Goal: Task Accomplishment & Management: Manage account settings

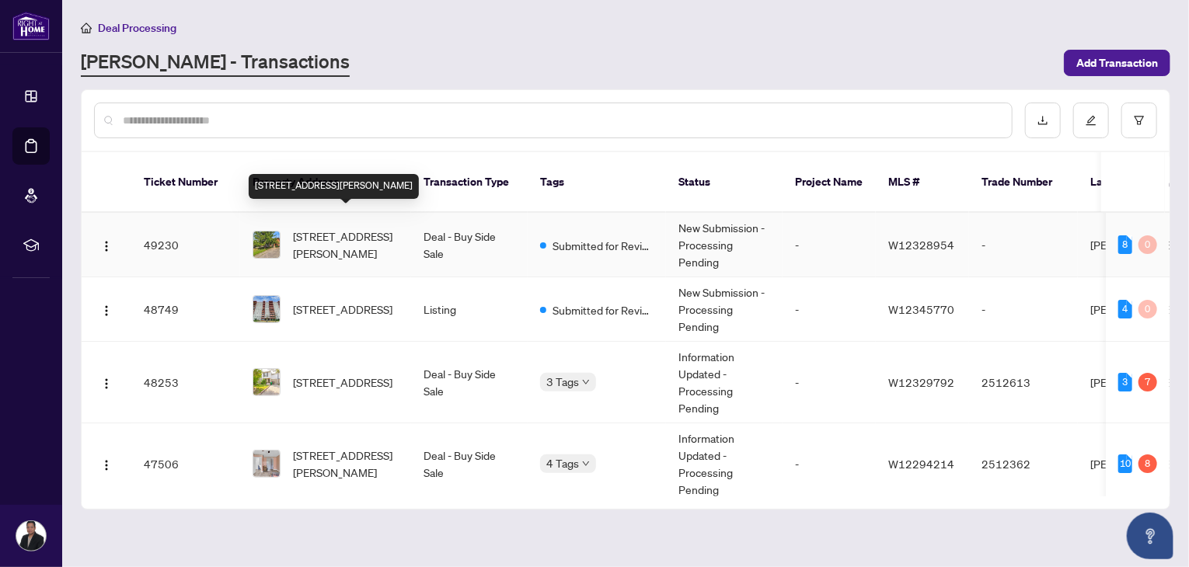
click at [322, 228] on span "[STREET_ADDRESS][PERSON_NAME]" at bounding box center [346, 245] width 106 height 34
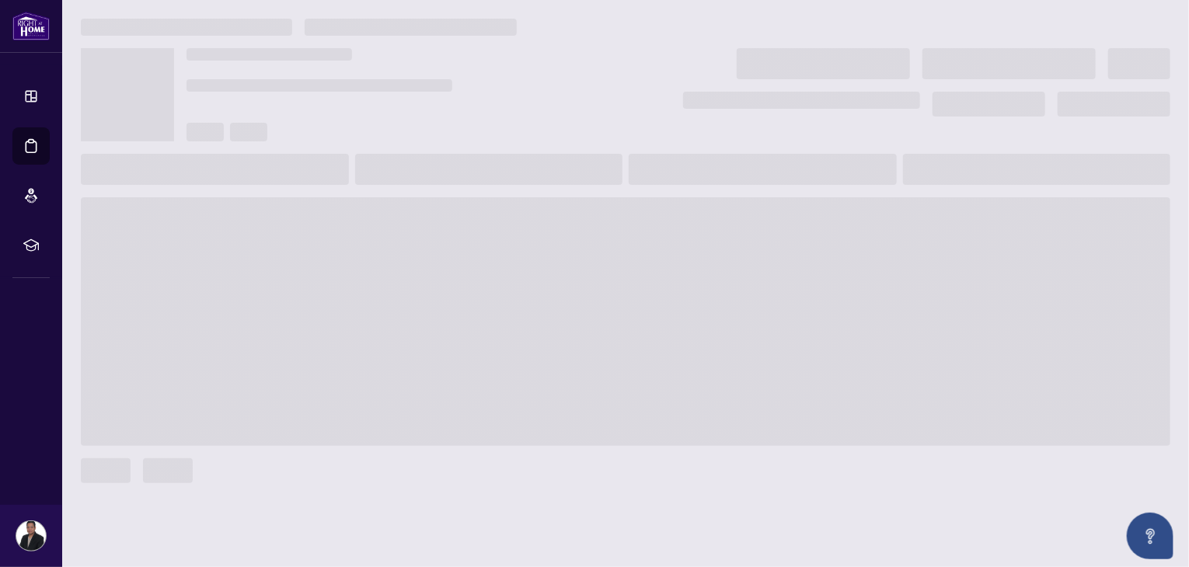
click at [322, 228] on span at bounding box center [625, 321] width 1089 height 249
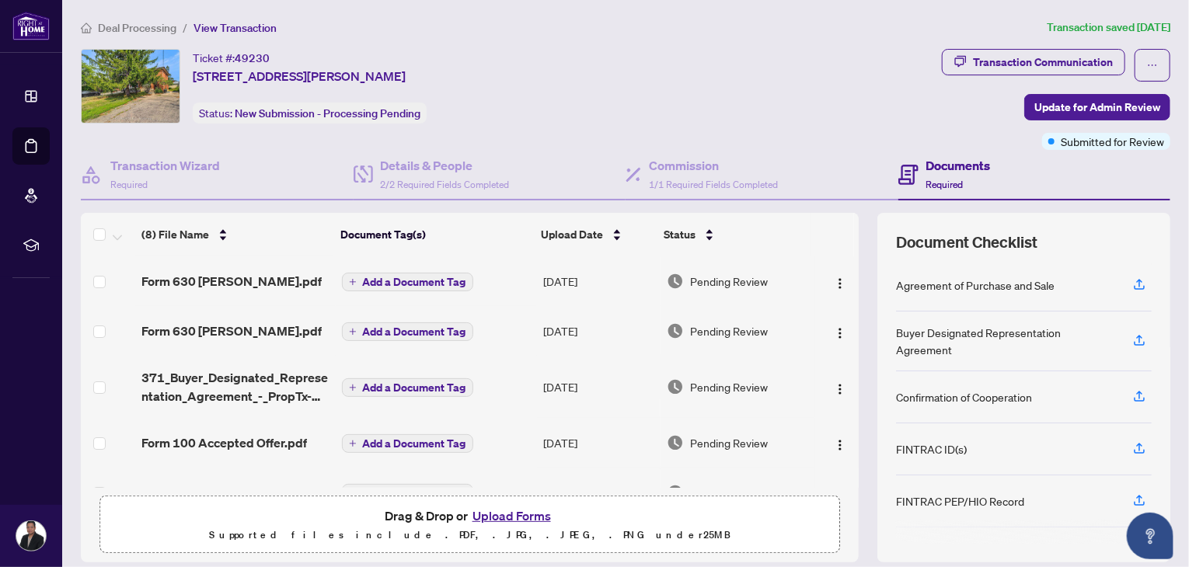
click at [506, 517] on button "Upload Forms" at bounding box center [512, 516] width 88 height 20
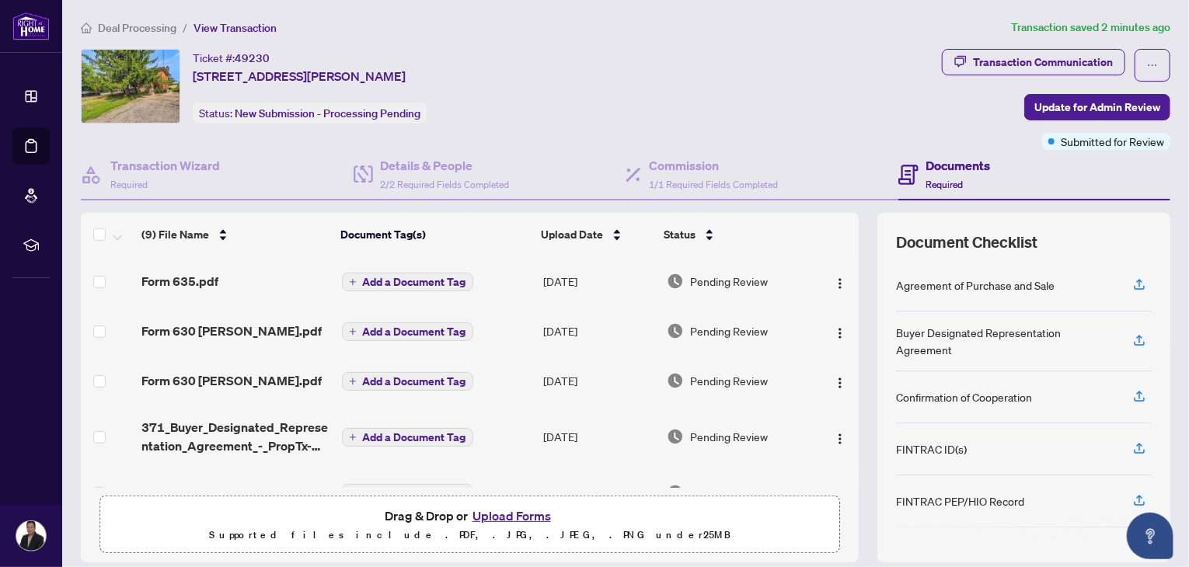
click at [509, 517] on button "Upload Forms" at bounding box center [512, 516] width 88 height 20
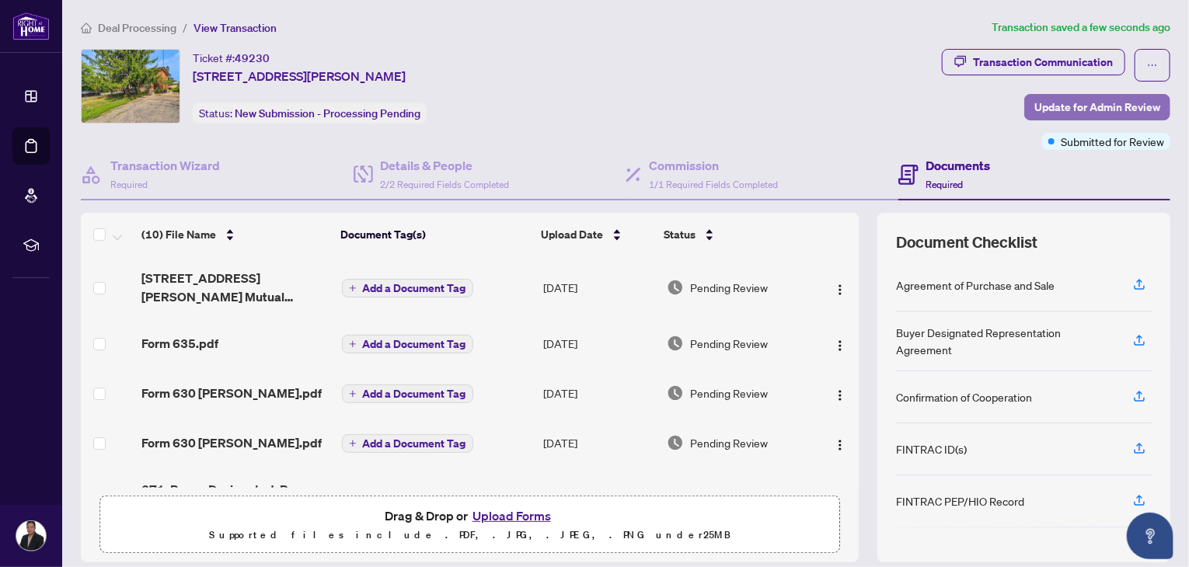
click at [1103, 107] on span "Update for Admin Review" at bounding box center [1097, 107] width 126 height 25
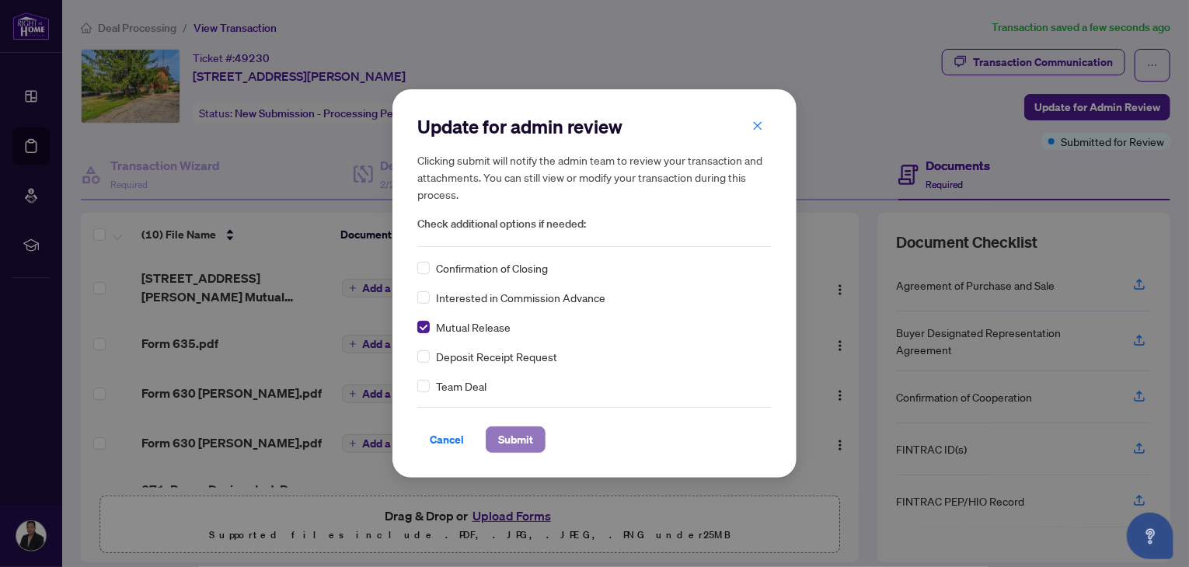
click at [516, 441] on span "Submit" at bounding box center [515, 439] width 35 height 25
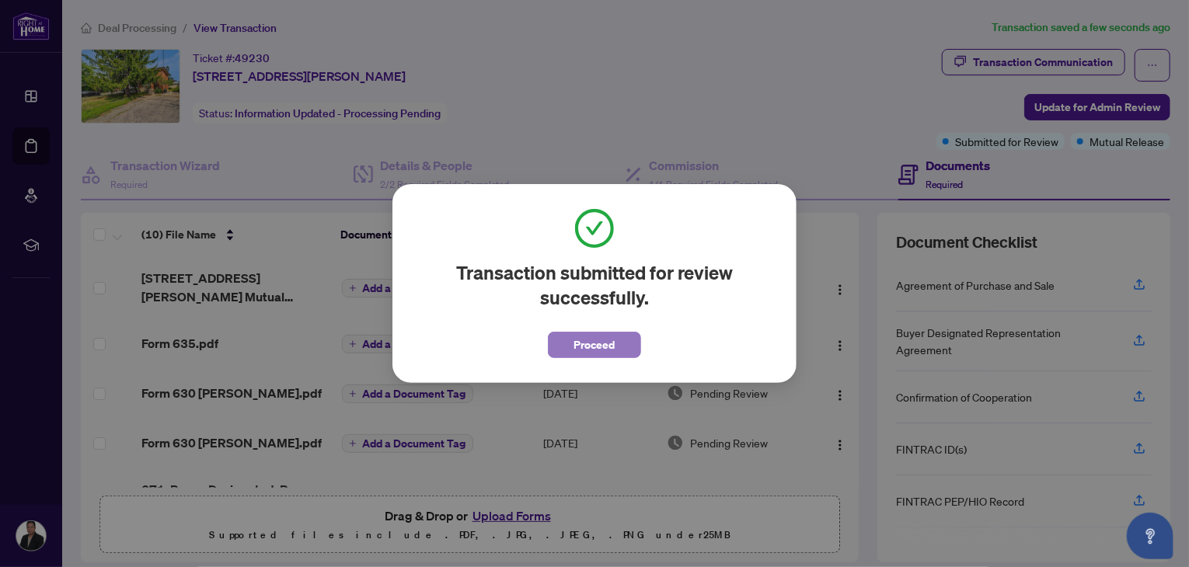
click at [615, 343] on span "Proceed" at bounding box center [594, 345] width 41 height 25
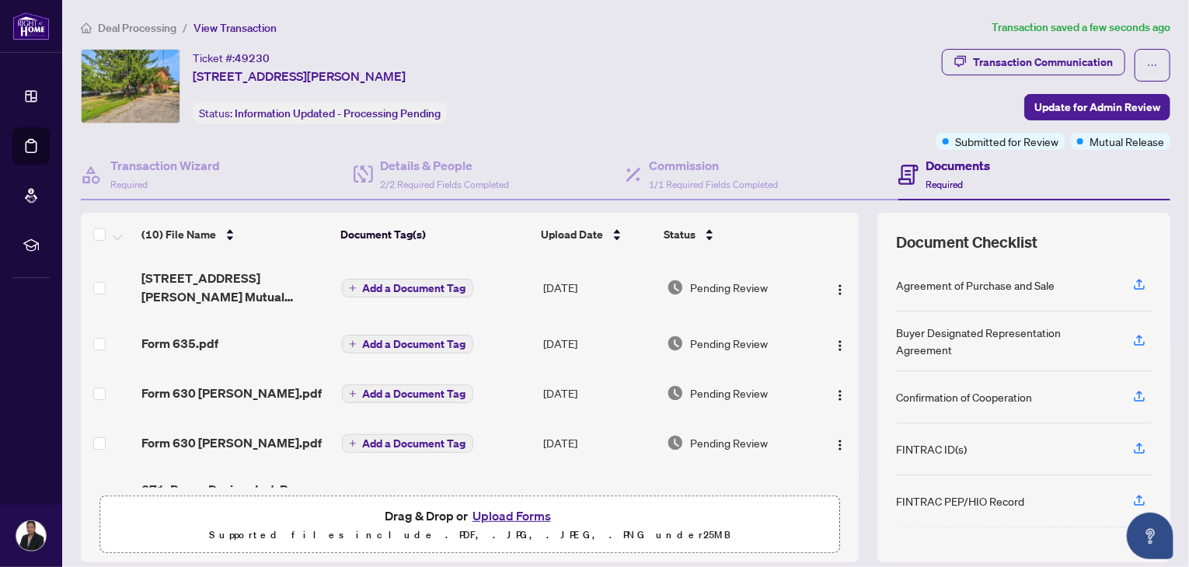
click at [127, 24] on span "Deal Processing" at bounding box center [137, 28] width 78 height 14
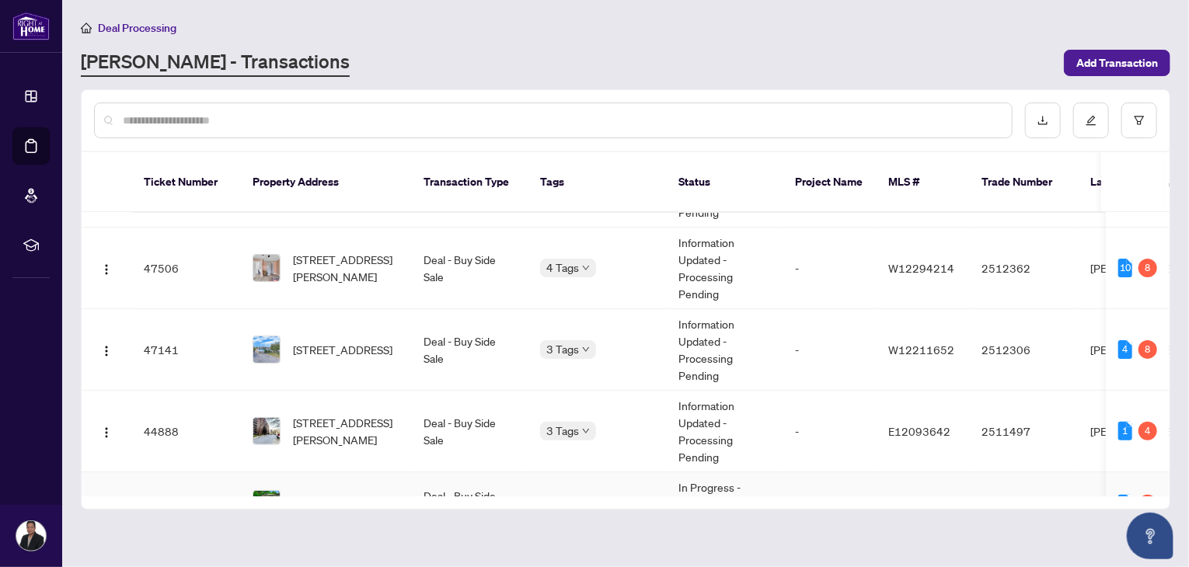
scroll to position [210, 0]
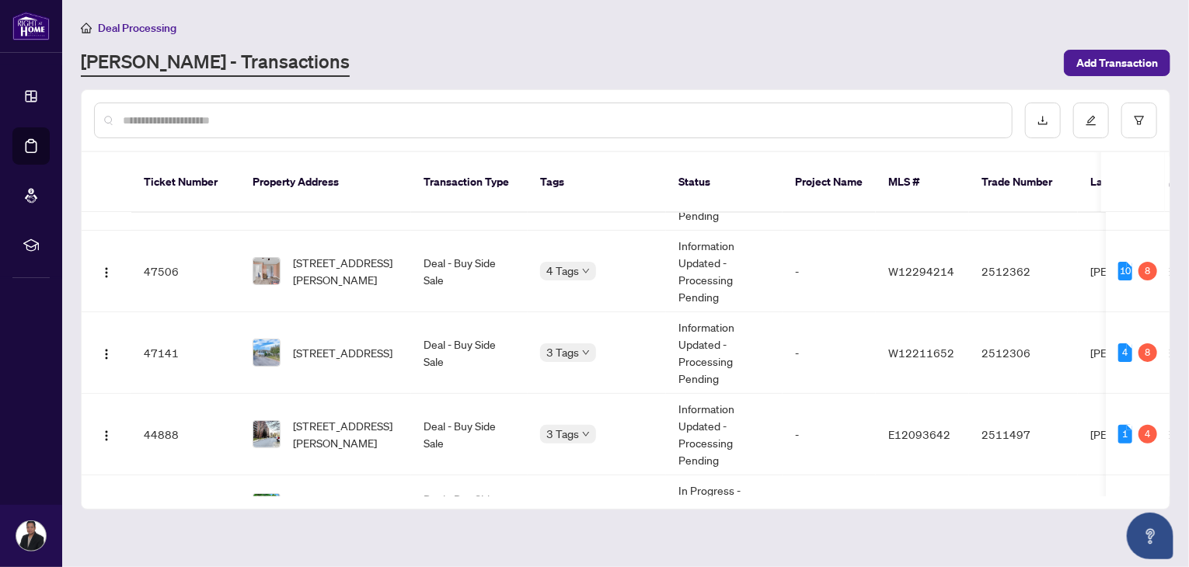
click at [679, 64] on div "[PERSON_NAME] - Transactions" at bounding box center [568, 63] width 974 height 28
click at [323, 344] on span "[STREET_ADDRESS]" at bounding box center [342, 352] width 99 height 17
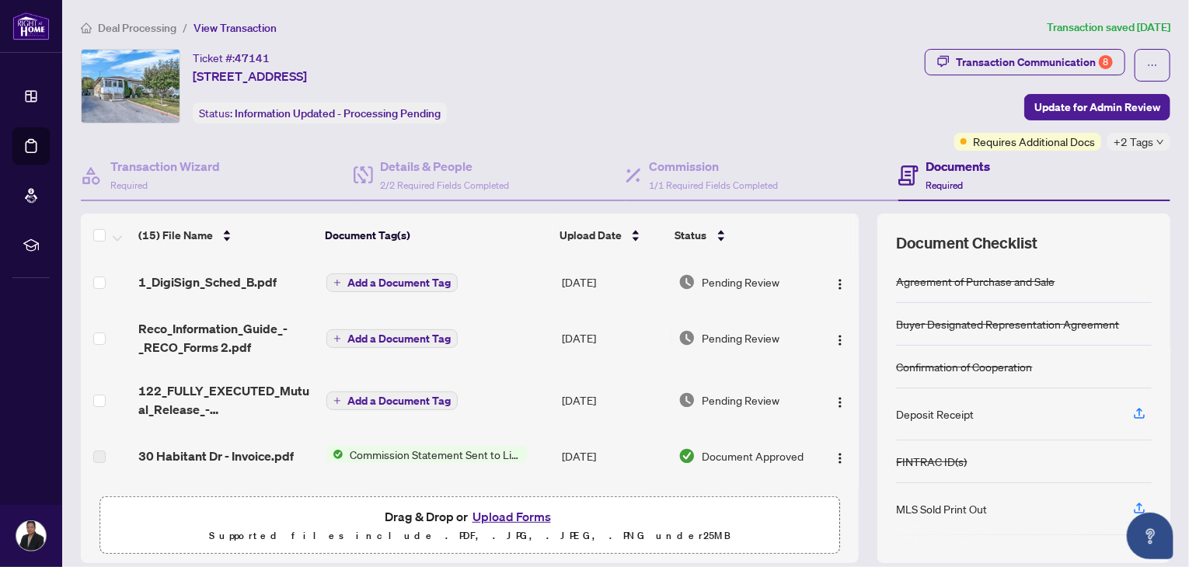
click at [749, 54] on div "Ticket #: 47141 [STREET_ADDRESS] Status: Information Updated - Processing Pendi…" at bounding box center [500, 86] width 838 height 75
click at [131, 22] on span "Deal Processing" at bounding box center [137, 28] width 78 height 14
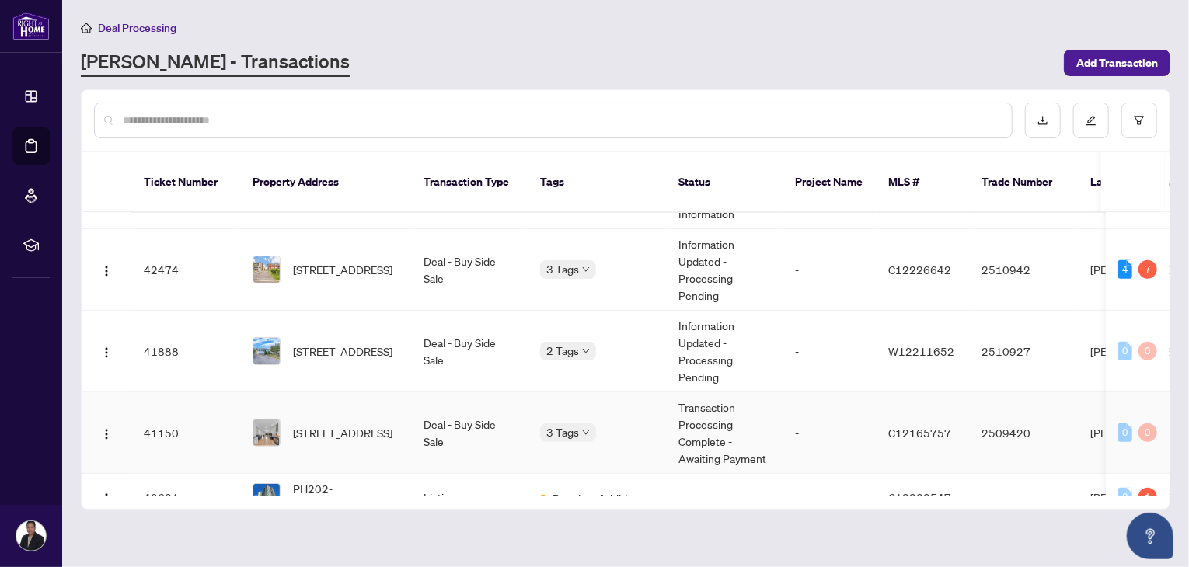
scroll to position [524, 0]
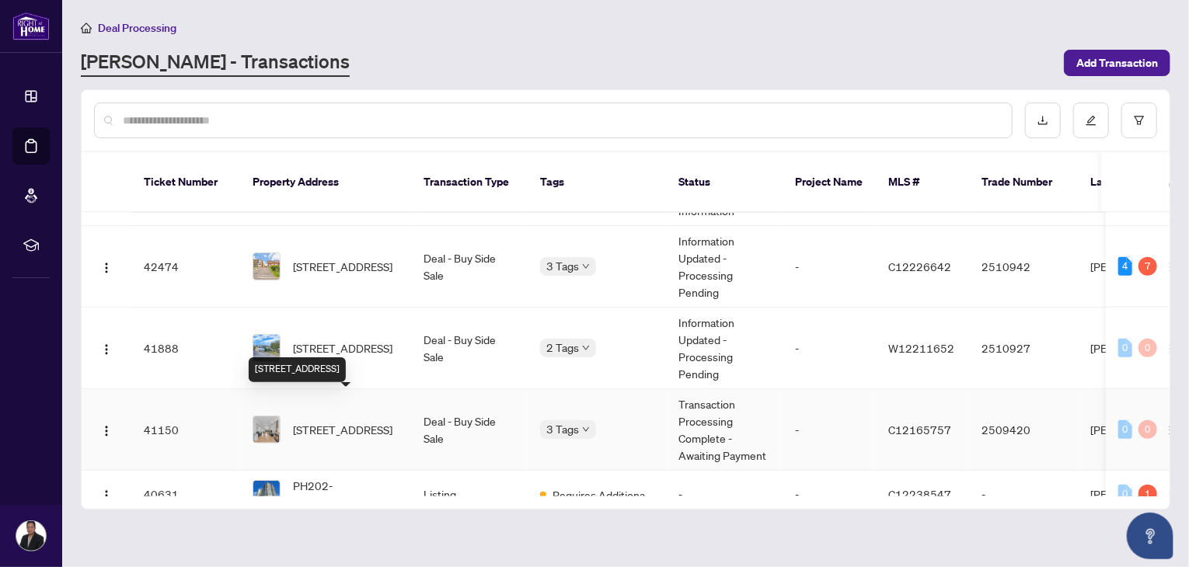
click at [346, 421] on span "[STREET_ADDRESS]" at bounding box center [342, 429] width 99 height 17
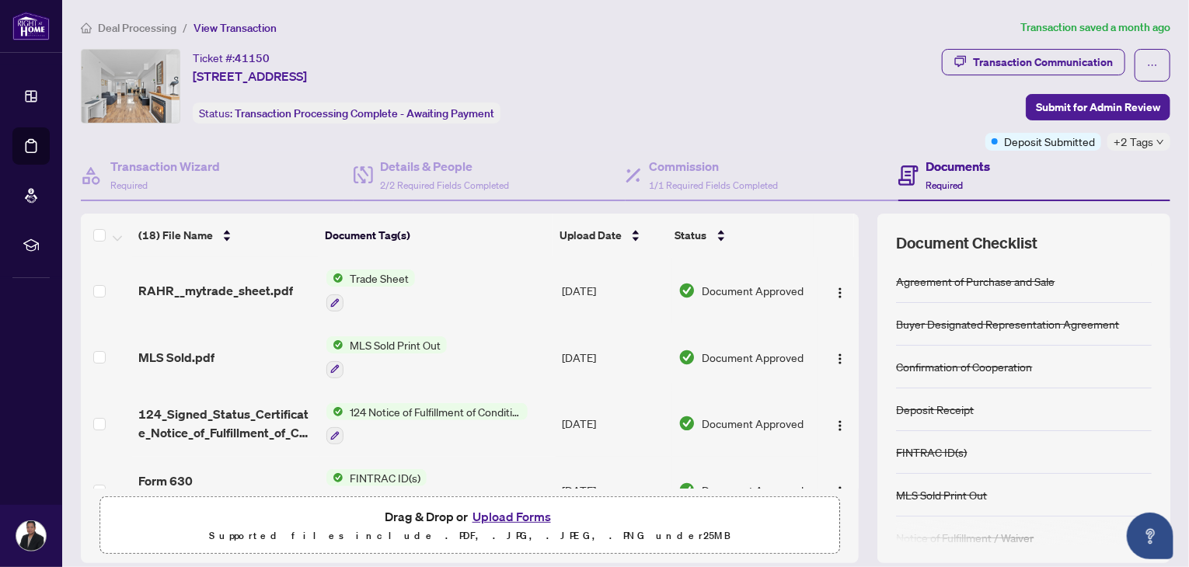
click at [364, 277] on span "Trade Sheet" at bounding box center [378, 278] width 71 height 17
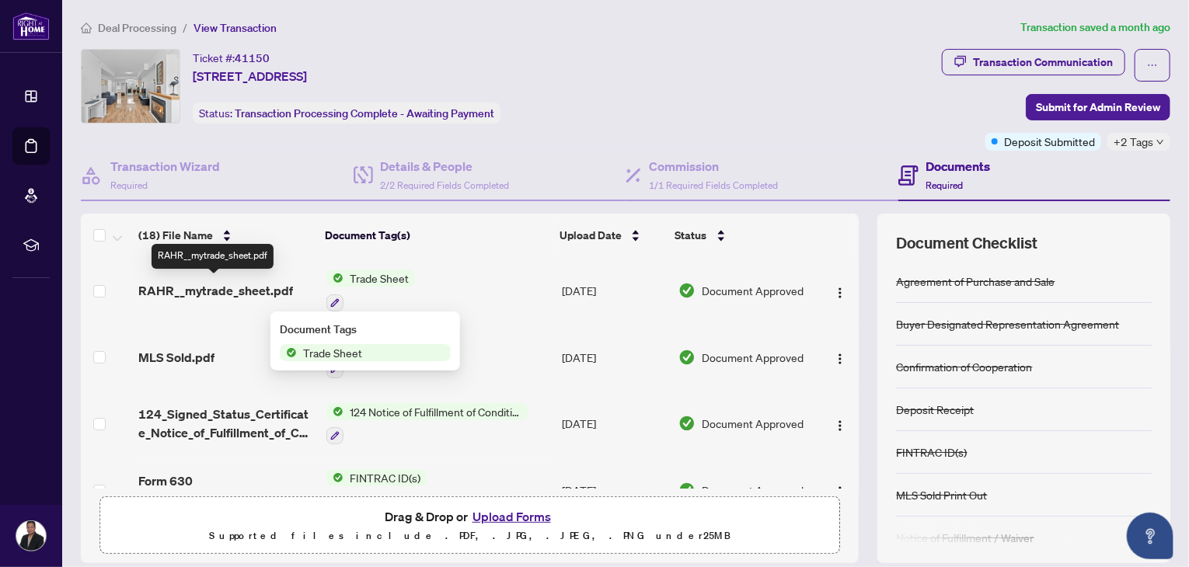
click at [228, 294] on span "RAHR__mytrade_sheet.pdf" at bounding box center [215, 290] width 155 height 19
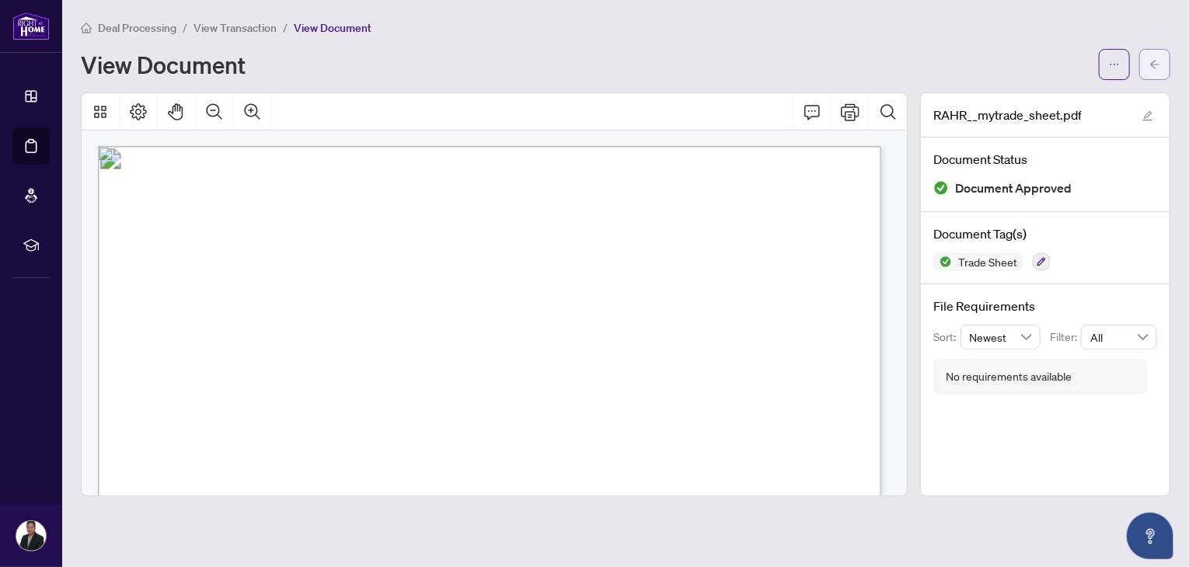
click at [1155, 66] on icon "arrow-left" at bounding box center [1154, 64] width 11 height 11
